Goal: Task Accomplishment & Management: Manage account settings

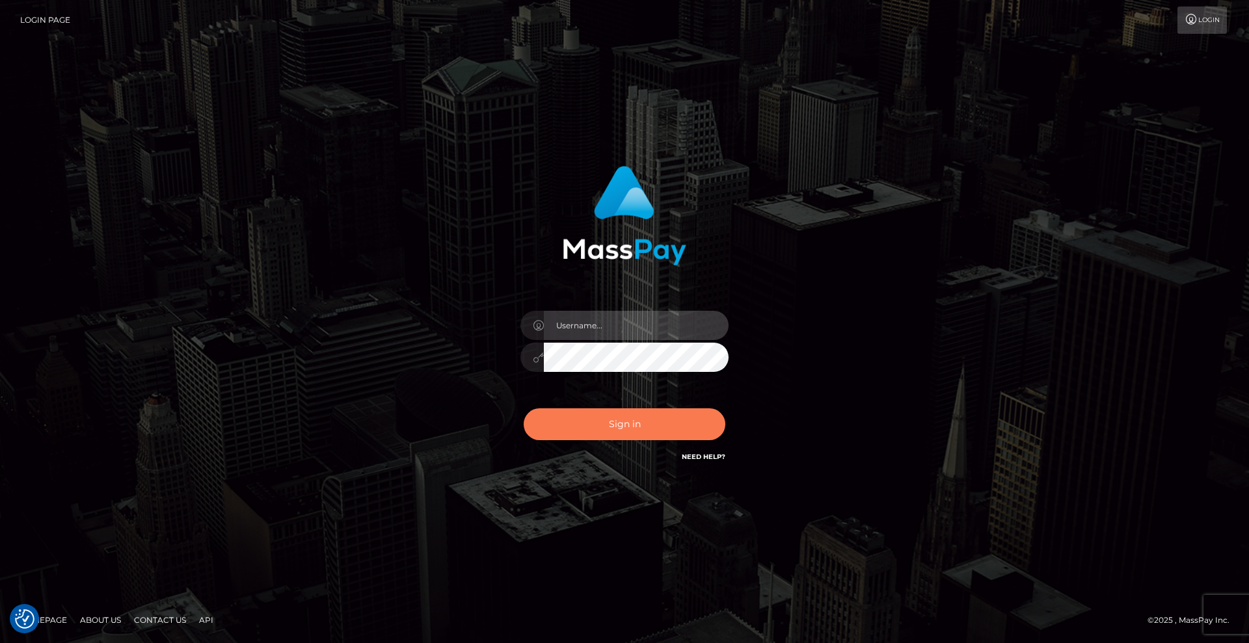
type input "[DEMOGRAPHIC_DATA]"
click at [678, 418] on button "Sign in" at bounding box center [625, 425] width 202 height 32
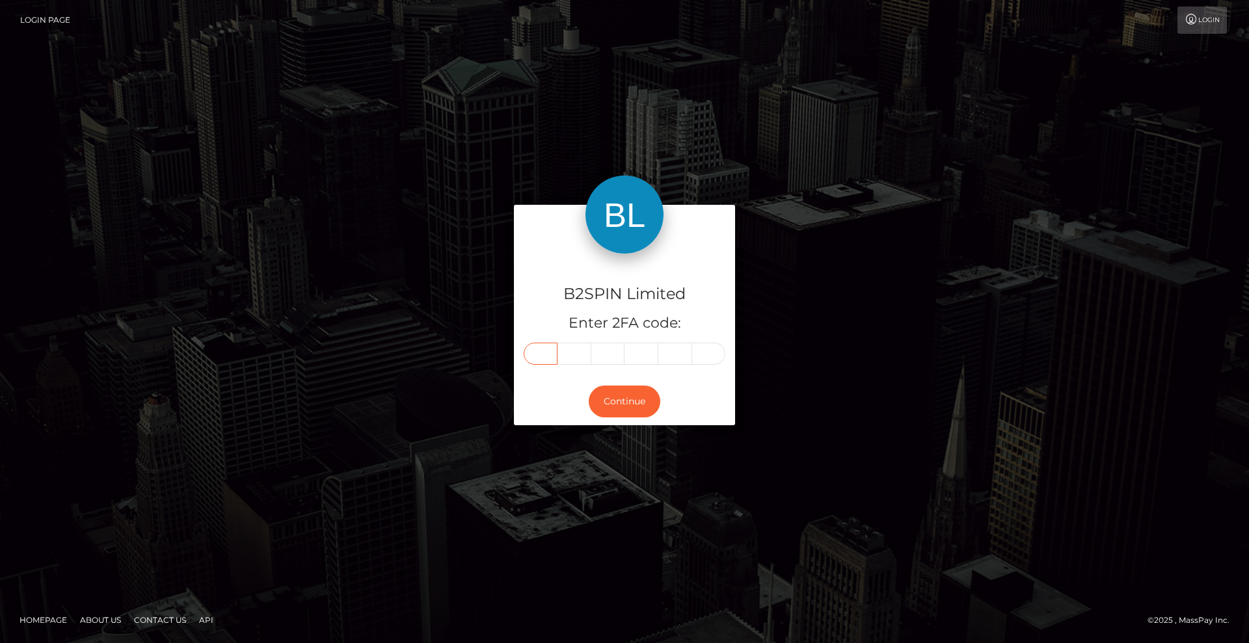
drag, startPoint x: 543, startPoint y: 356, endPoint x: 625, endPoint y: 362, distance: 82.8
click at [548, 356] on input "text" at bounding box center [541, 354] width 34 height 22
type input "8"
type input "4"
type input "5"
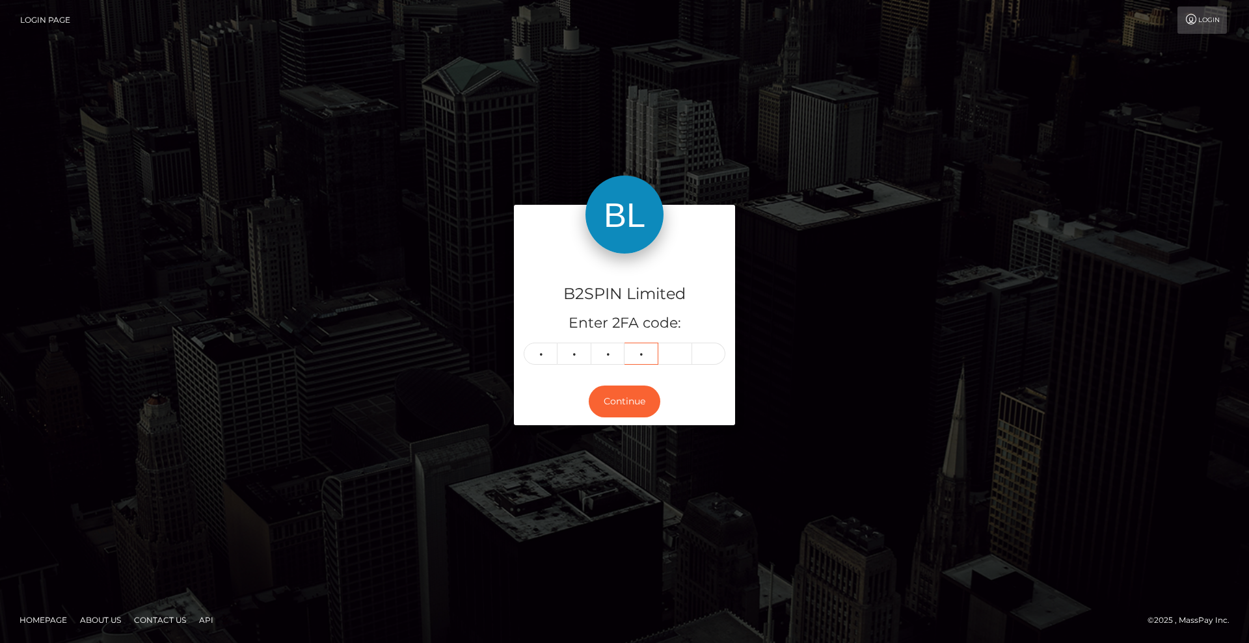
type input "9"
type input "2"
type input "9"
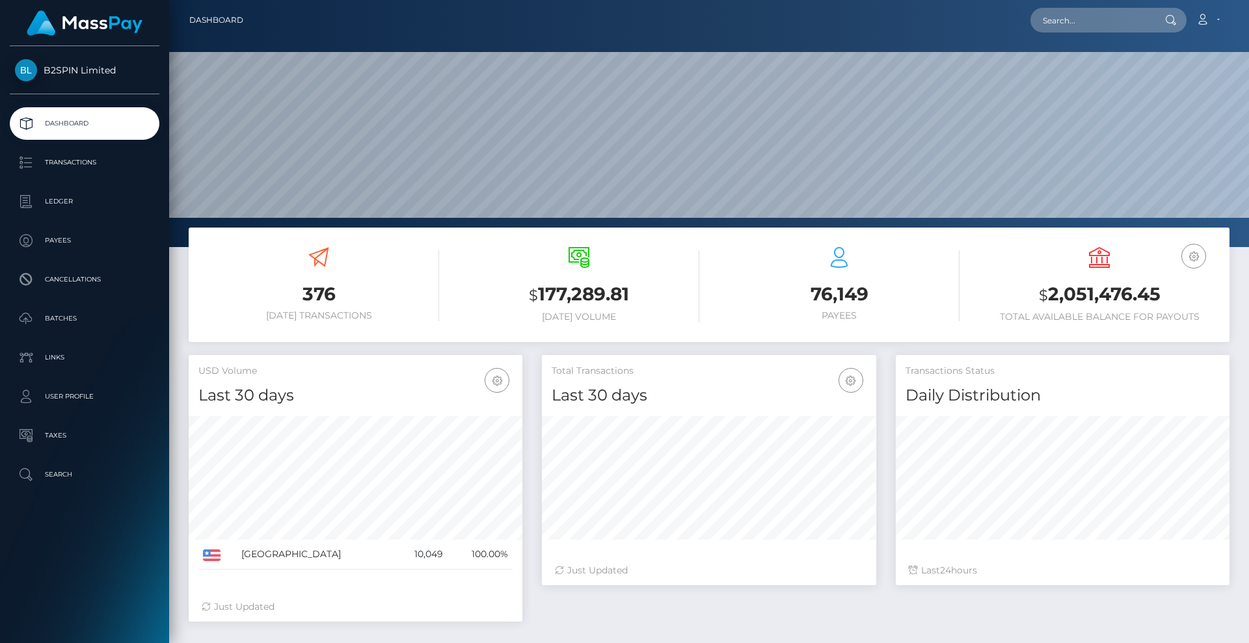
scroll to position [267, 334]
drag, startPoint x: 1182, startPoint y: 291, endPoint x: 1039, endPoint y: 289, distance: 142.5
click at [1039, 289] on h3 "$ 2,051,476.45" at bounding box center [1099, 295] width 241 height 27
copy h3 "$ 2,051,476.45"
